Goal: Task Accomplishment & Management: Manage account settings

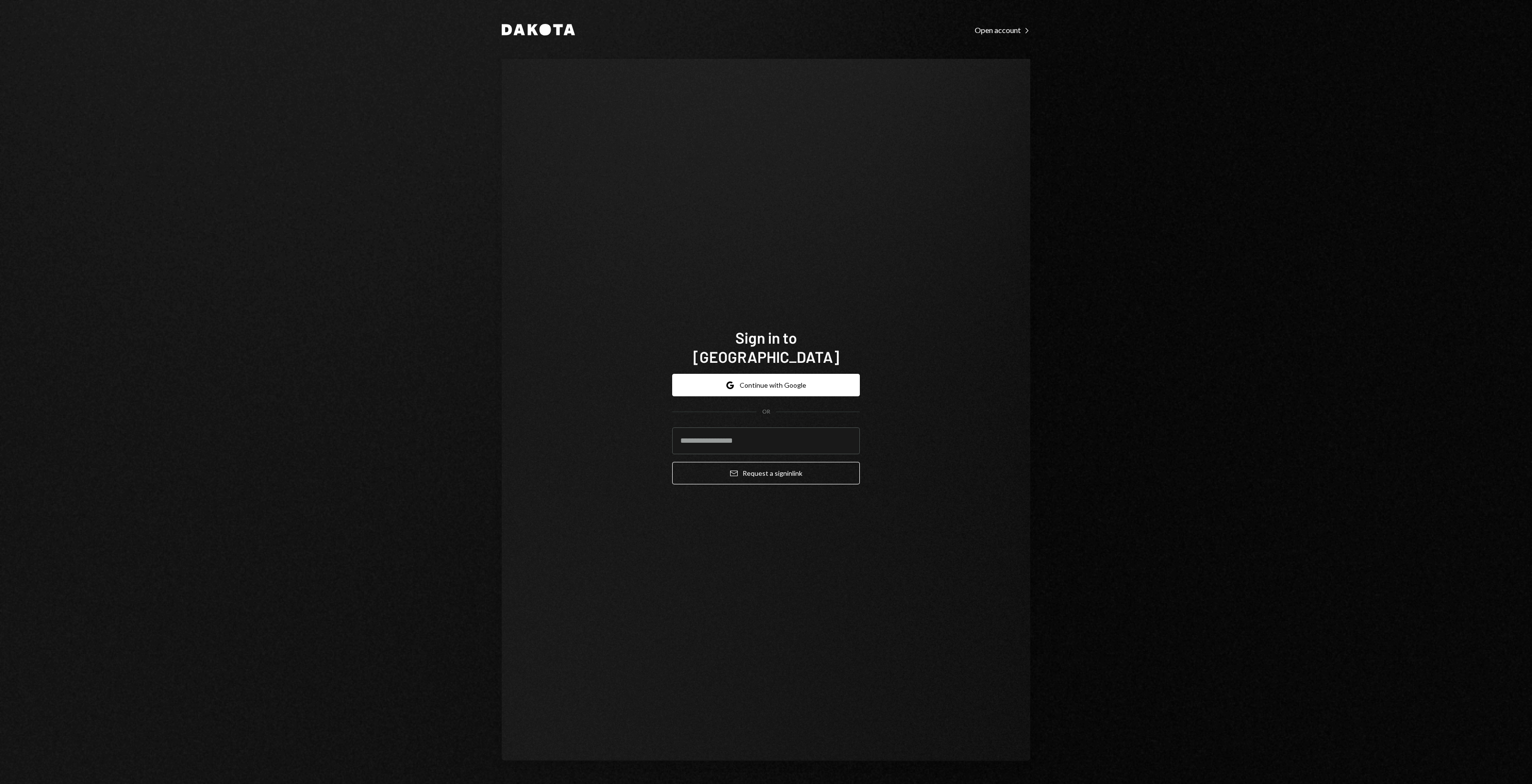
click at [453, 226] on div "Dakota Open account Right Caret Sign in to [GEOGRAPHIC_DATA] Google Continue wi…" at bounding box center [766, 392] width 1532 height 784
drag, startPoint x: 448, startPoint y: 226, endPoint x: 427, endPoint y: 221, distance: 21.6
drag, startPoint x: 427, startPoint y: 221, endPoint x: 422, endPoint y: 218, distance: 5.8
click at [422, 218] on div "Dakota Open account Right Caret Sign in to [GEOGRAPHIC_DATA] Google Continue wi…" at bounding box center [766, 392] width 1532 height 784
click at [530, 137] on div "Sign in to [GEOGRAPHIC_DATA] Google Continue with Google OR Email Request a sig…" at bounding box center [766, 410] width 529 height 702
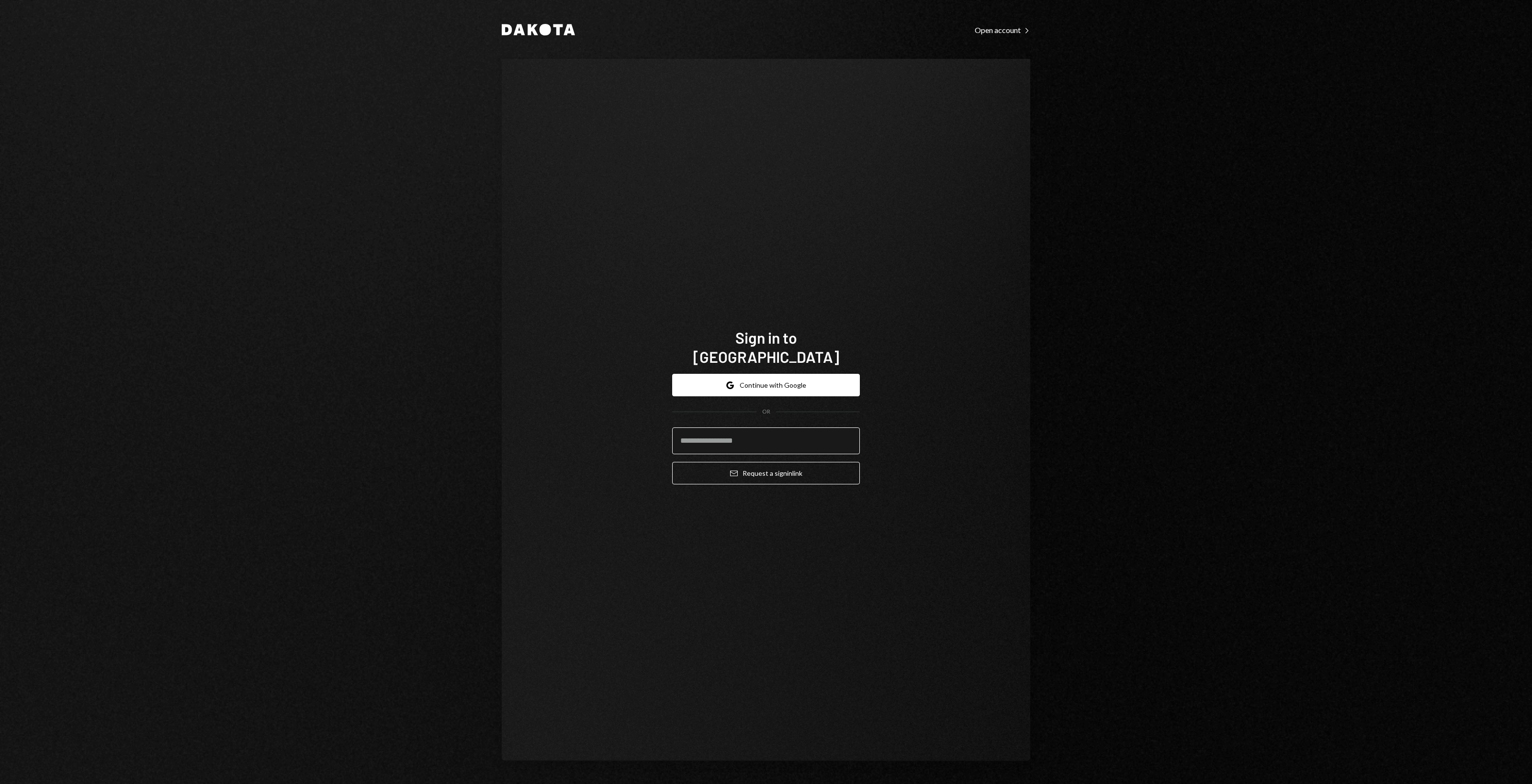
click at [705, 439] on input "email" at bounding box center [766, 440] width 188 height 26
click at [488, 374] on div "Dakota Open account Right Caret Sign in to [GEOGRAPHIC_DATA] Google Continue wi…" at bounding box center [766, 392] width 574 height 784
drag, startPoint x: 465, startPoint y: 308, endPoint x: 415, endPoint y: 263, distance: 67.3
drag, startPoint x: 415, startPoint y: 263, endPoint x: 388, endPoint y: 245, distance: 32.4
click at [388, 245] on div "Dakota Open account Right Caret Sign in to [GEOGRAPHIC_DATA] Google Continue wi…" at bounding box center [766, 392] width 1532 height 784
